Goal: Task Accomplishment & Management: Manage account settings

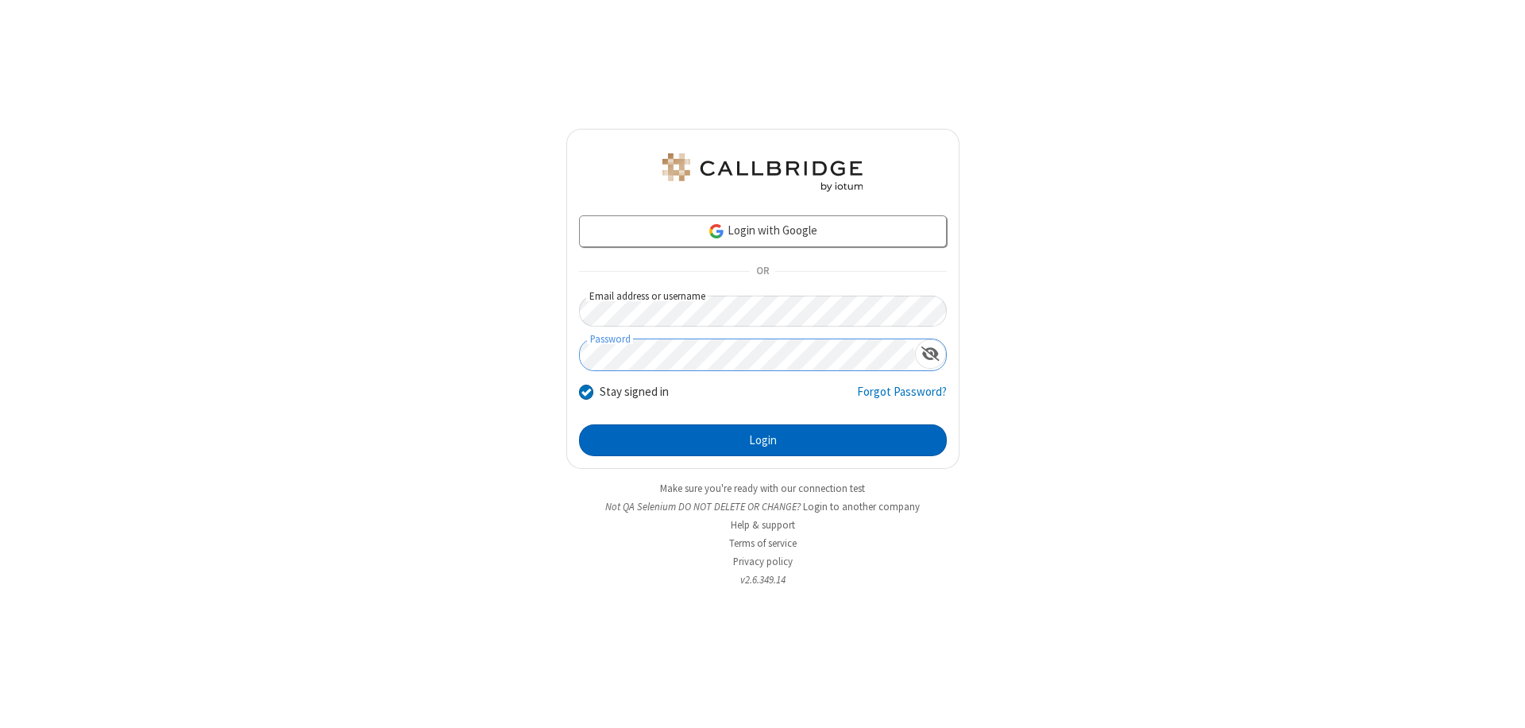
click at [763, 440] on button "Login" at bounding box center [763, 440] width 368 height 32
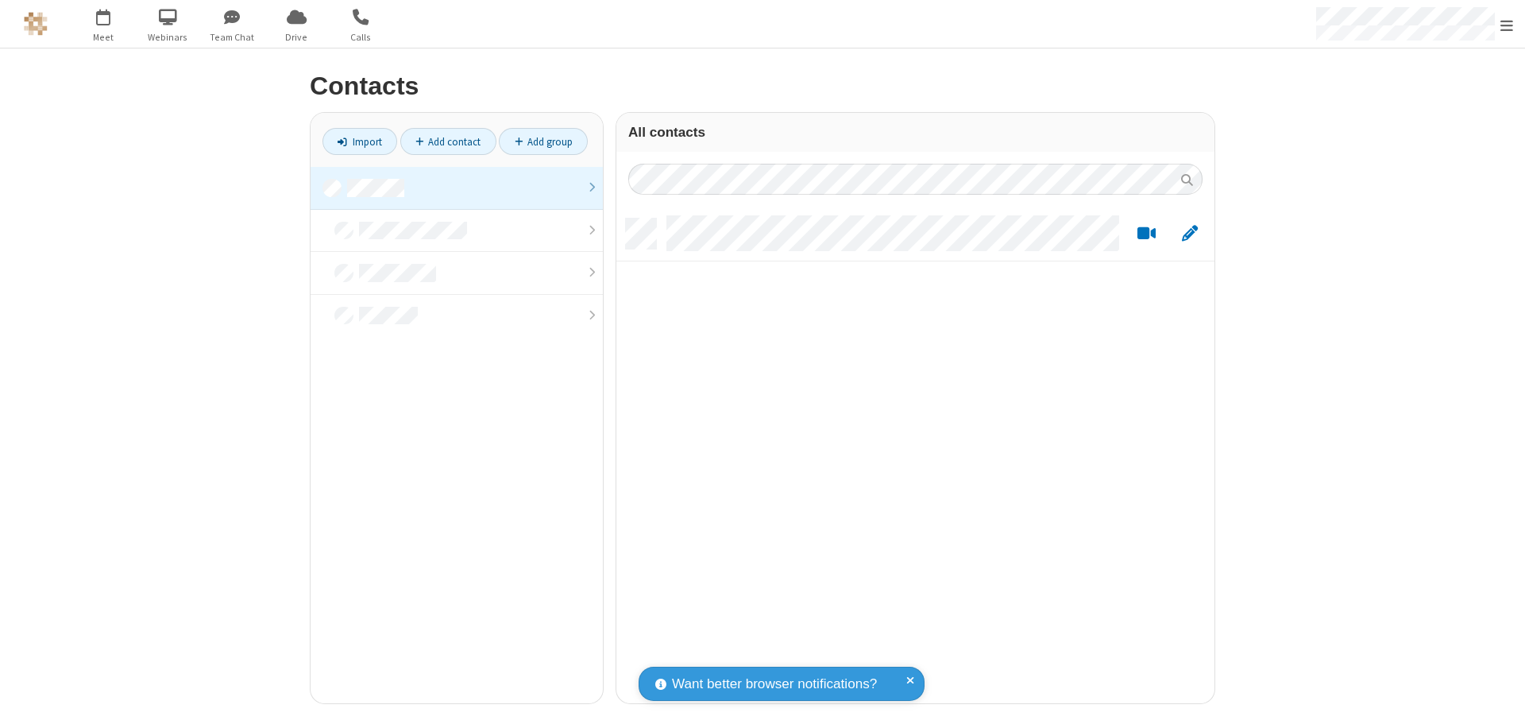
scroll to position [485, 586]
click at [457, 187] on link at bounding box center [457, 188] width 292 height 43
click at [448, 141] on link "Add contact" at bounding box center [448, 141] width 96 height 27
